Goal: Navigation & Orientation: Find specific page/section

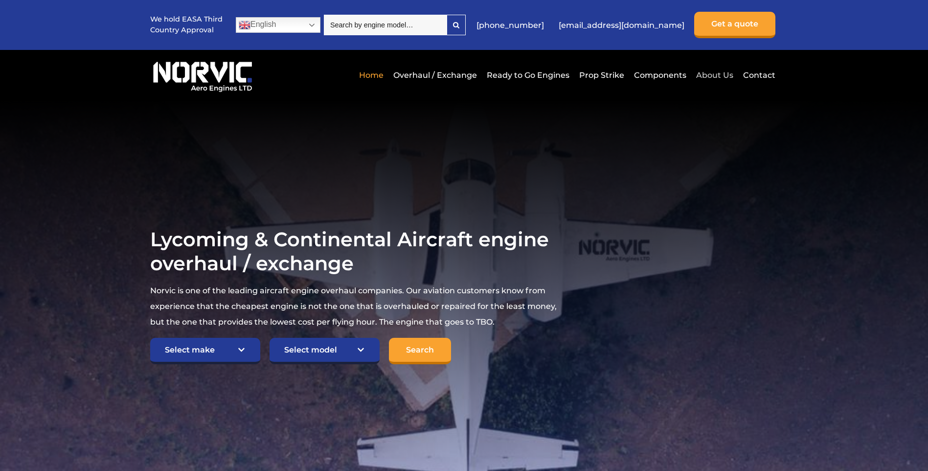
click at [721, 74] on link "About Us" at bounding box center [715, 75] width 42 height 24
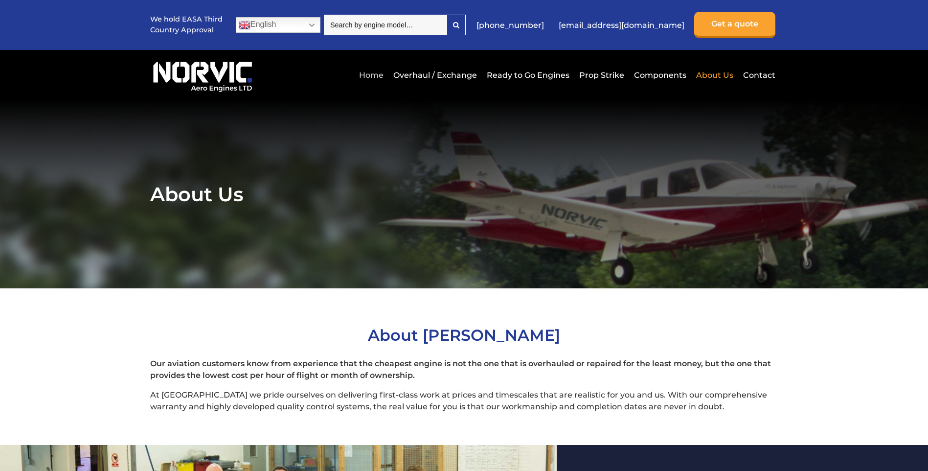
click at [381, 71] on link "Home" at bounding box center [371, 75] width 29 height 24
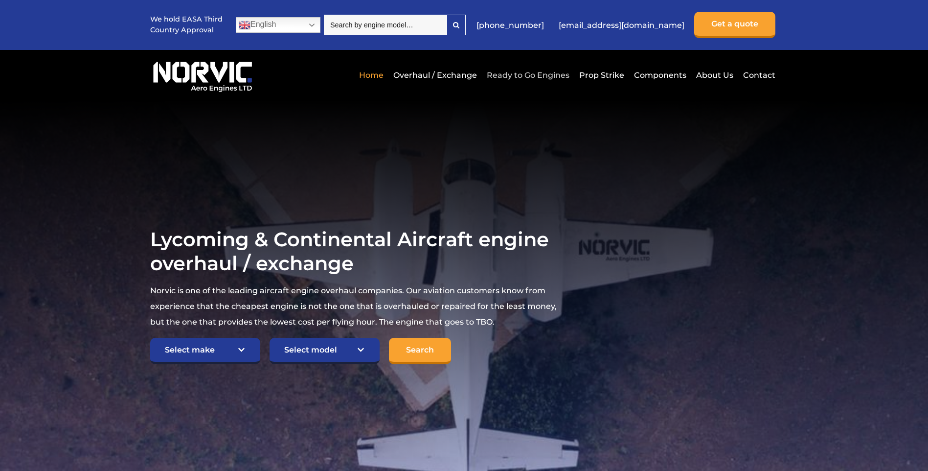
click at [520, 74] on link "Ready to Go Engines" at bounding box center [528, 75] width 88 height 24
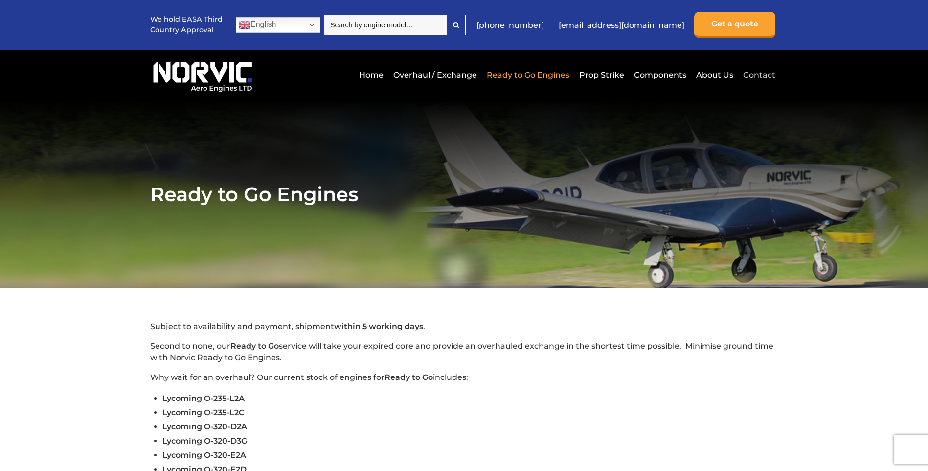
click at [751, 72] on link "Contact" at bounding box center [758, 75] width 35 height 24
